Goal: Check status: Check status

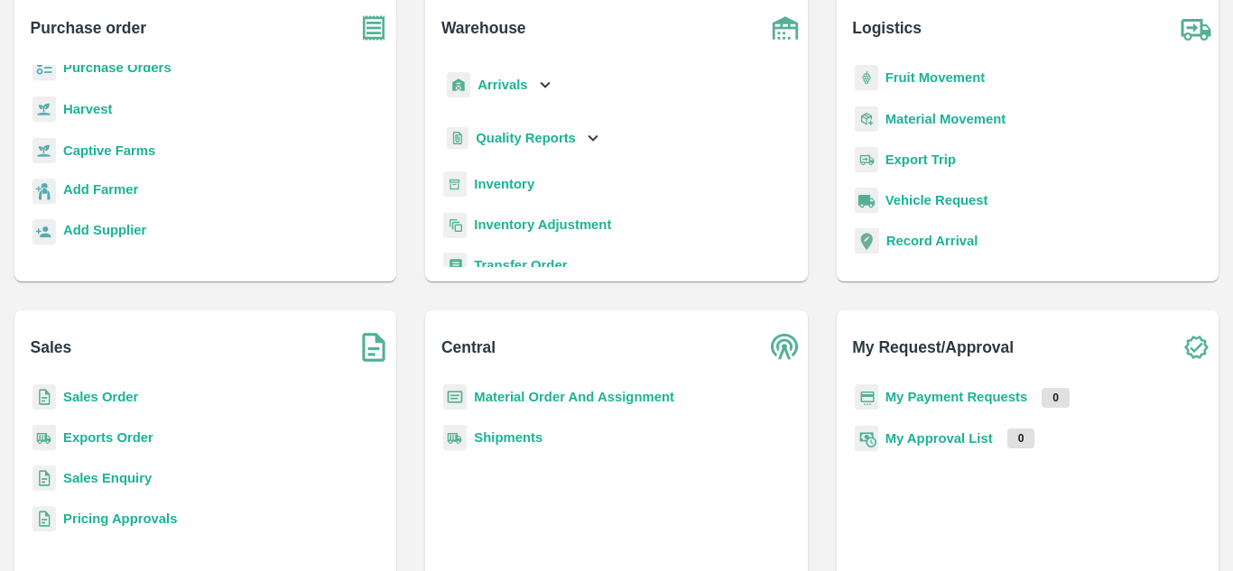
scroll to position [120, 0]
click at [941, 389] on p "My Payment Requests" at bounding box center [956, 398] width 143 height 20
click at [924, 397] on b "My Payment Requests" at bounding box center [956, 398] width 143 height 14
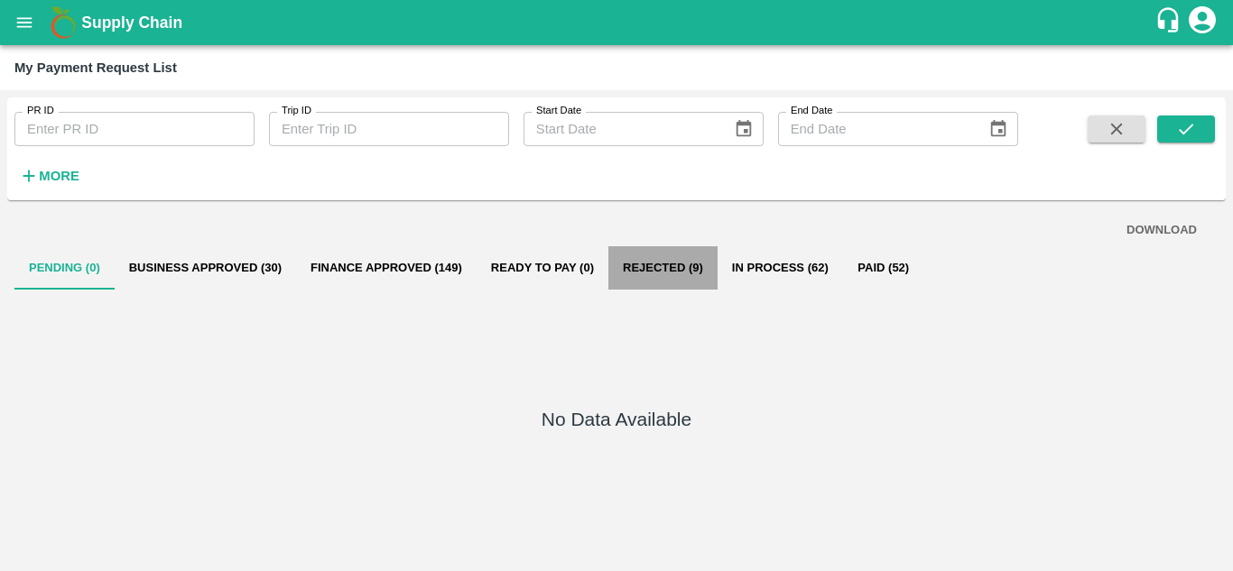
click at [679, 273] on button "Rejected (9)" at bounding box center [662, 267] width 109 height 43
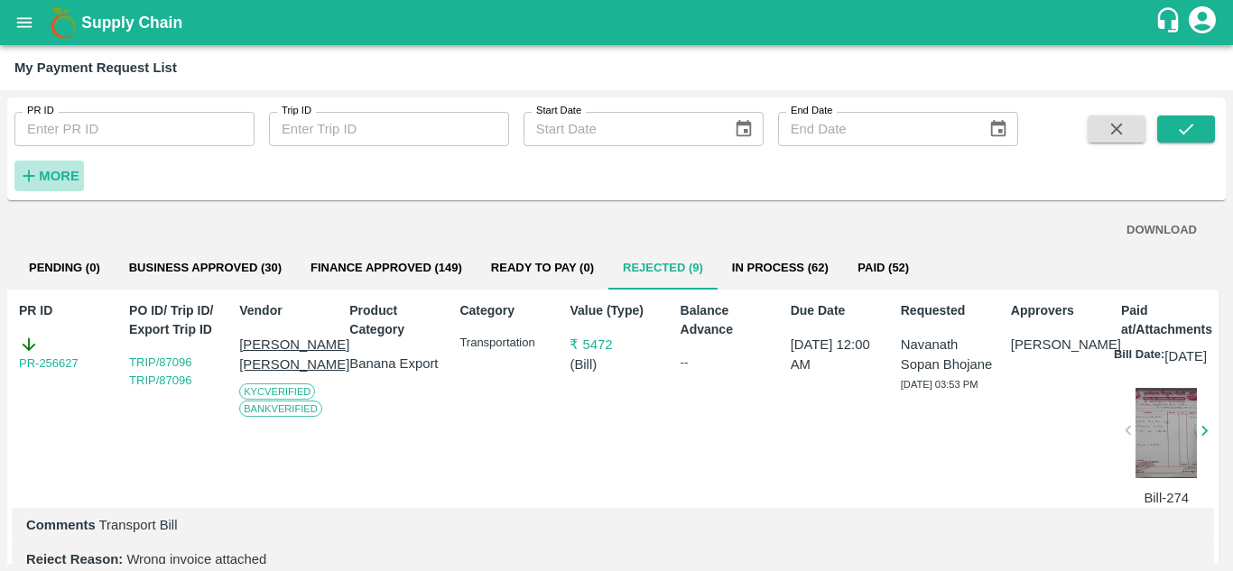
click at [56, 181] on strong "More" at bounding box center [59, 176] width 41 height 14
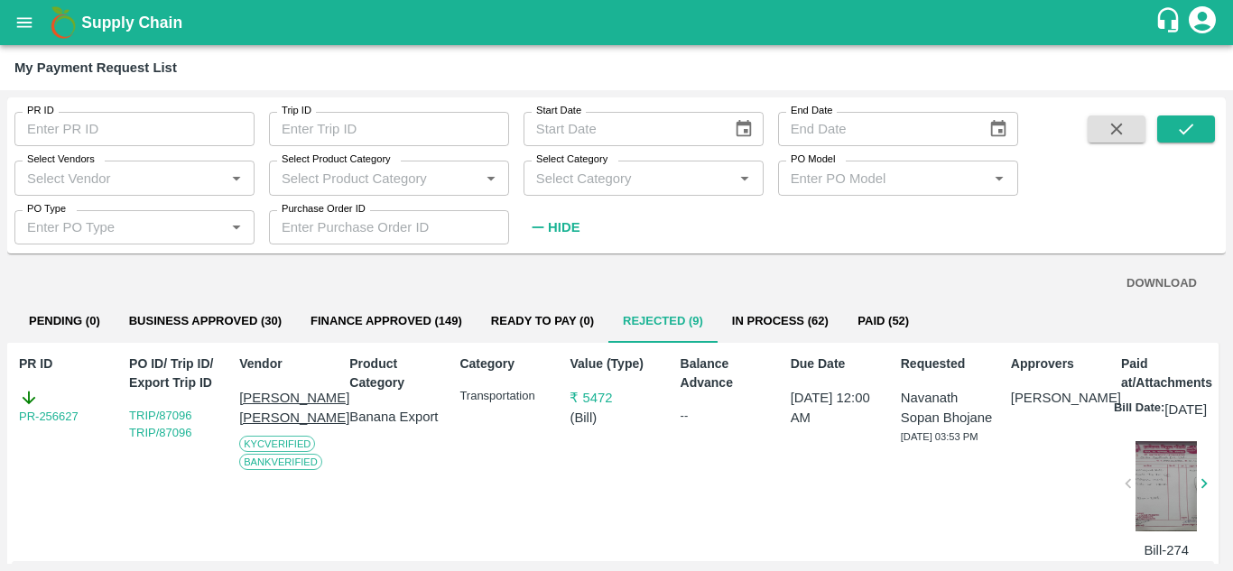
click at [92, 180] on input "Select Vendors" at bounding box center [119, 177] width 199 height 23
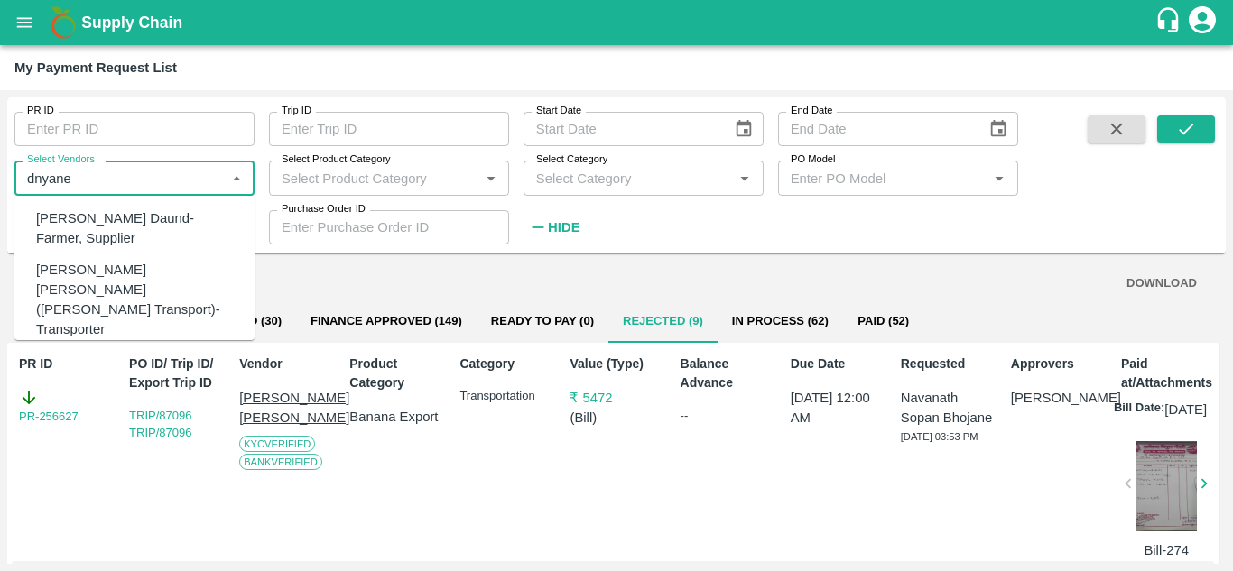
click at [107, 226] on div "[PERSON_NAME] Daund-Farmer, Supplier" at bounding box center [138, 229] width 204 height 41
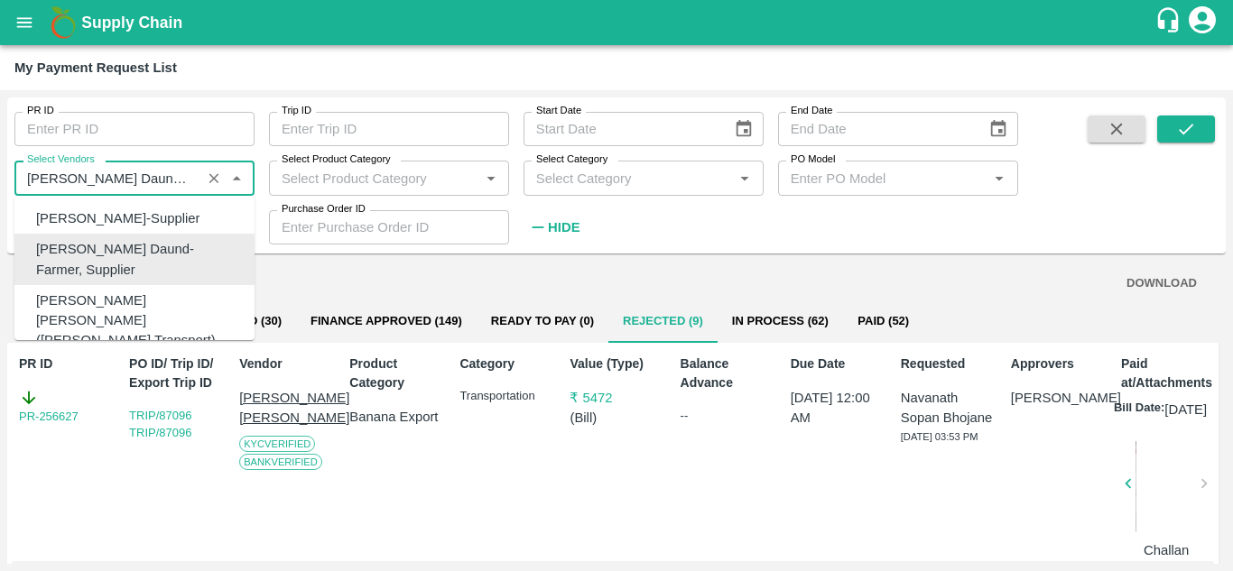
click at [188, 185] on input "Select Vendors" at bounding box center [108, 177] width 176 height 23
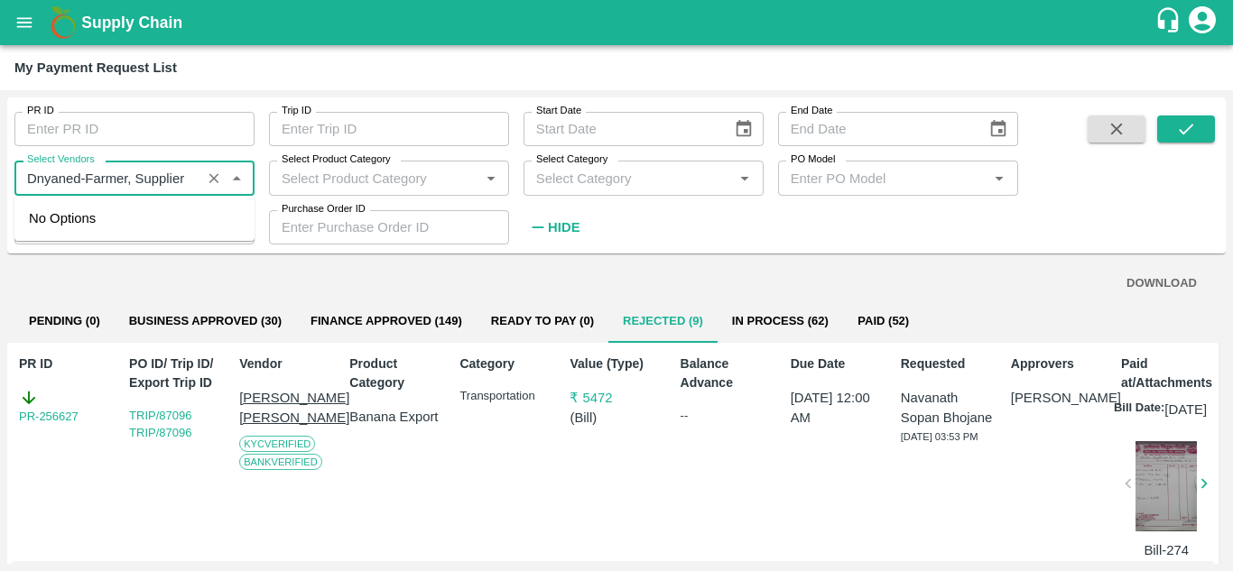
type input "Dnyand-Farmer, Supplier"
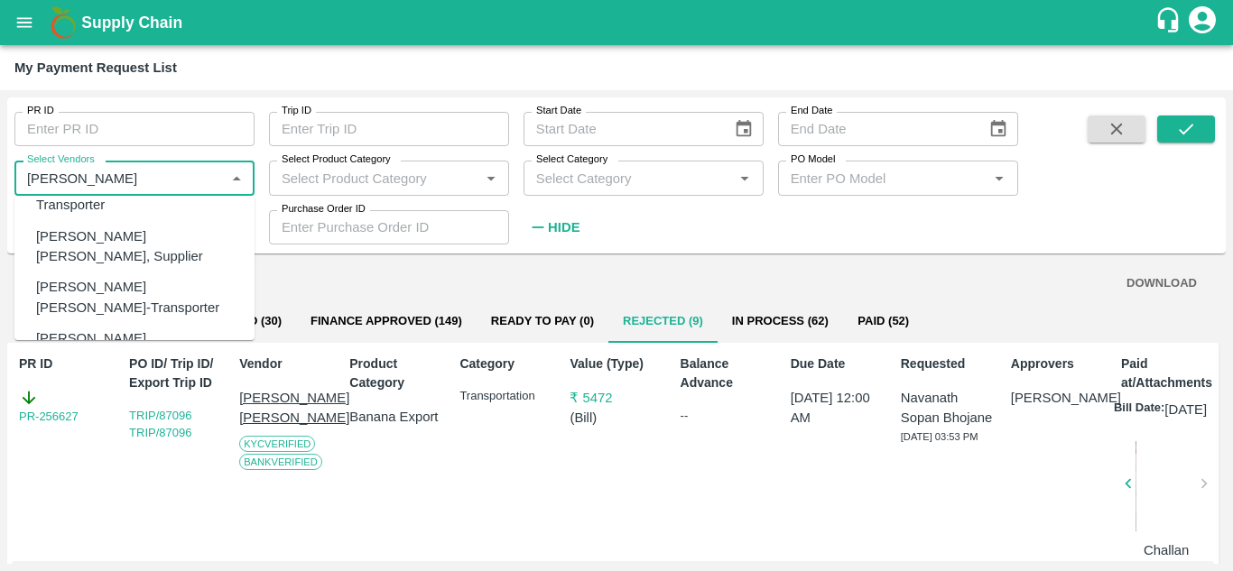
scroll to position [122, 0]
click at [114, 280] on div "[PERSON_NAME] [PERSON_NAME]-Transporter" at bounding box center [138, 300] width 204 height 41
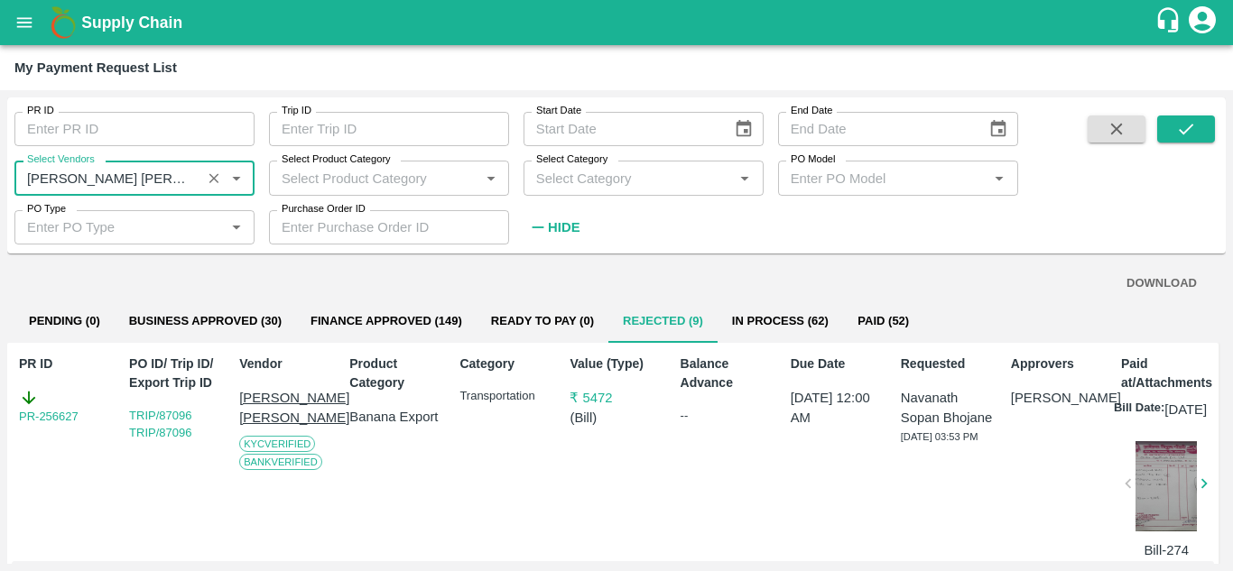
type input "[PERSON_NAME] [PERSON_NAME]-Transporter"
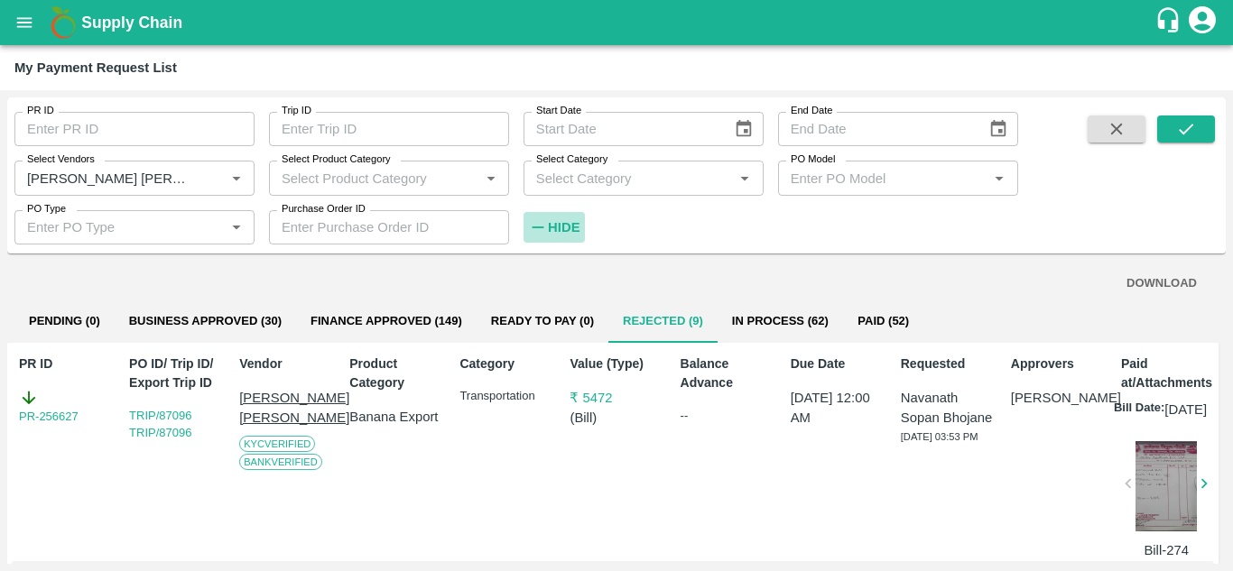
click at [554, 229] on strong "Hide" at bounding box center [564, 227] width 32 height 14
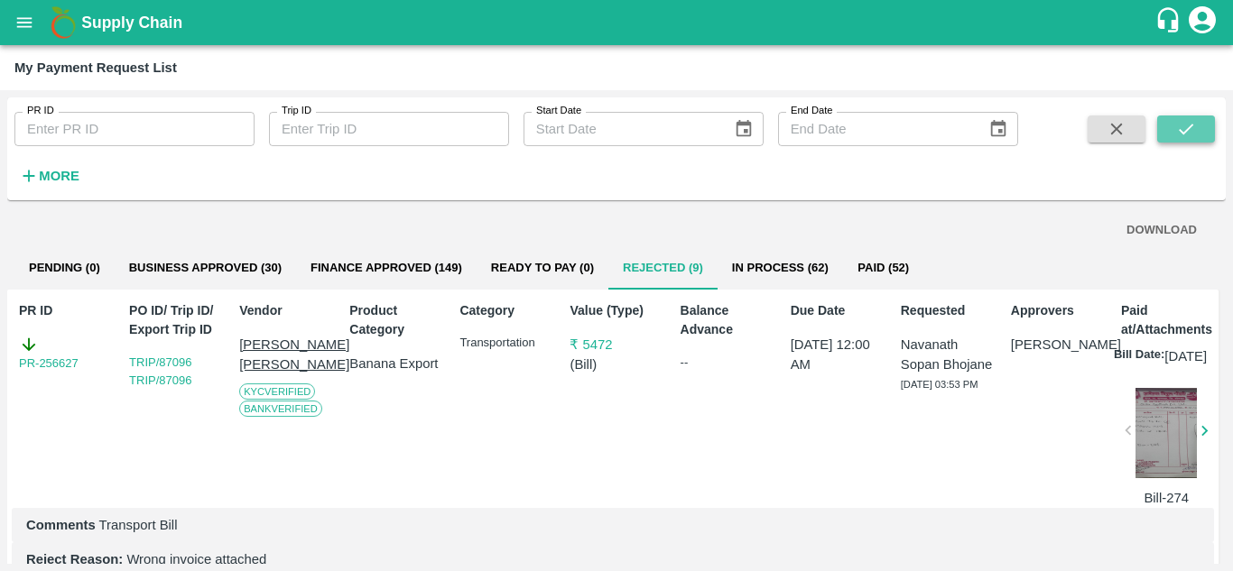
click at [1196, 130] on icon "submit" at bounding box center [1186, 129] width 20 height 20
